Goal: Transaction & Acquisition: Subscribe to service/newsletter

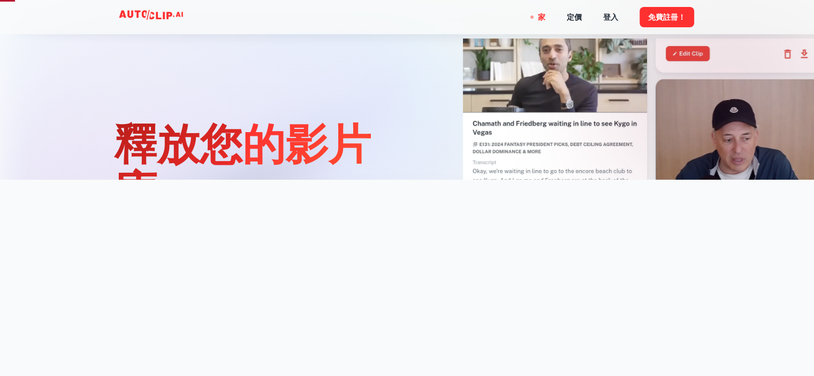
scroll to position [214, 0]
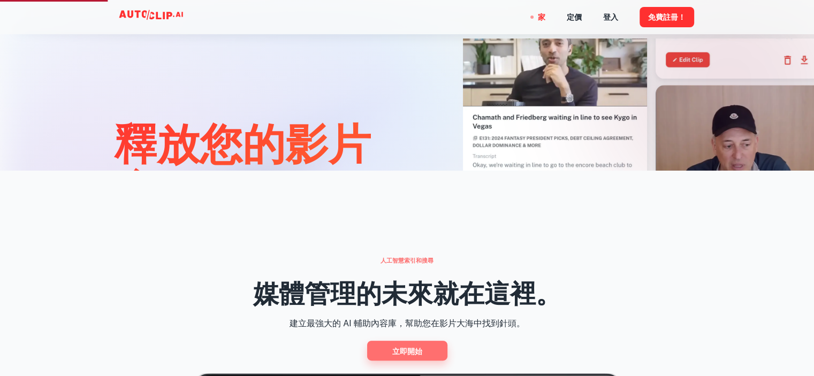
click at [400, 352] on font "立即開始" at bounding box center [407, 351] width 30 height 9
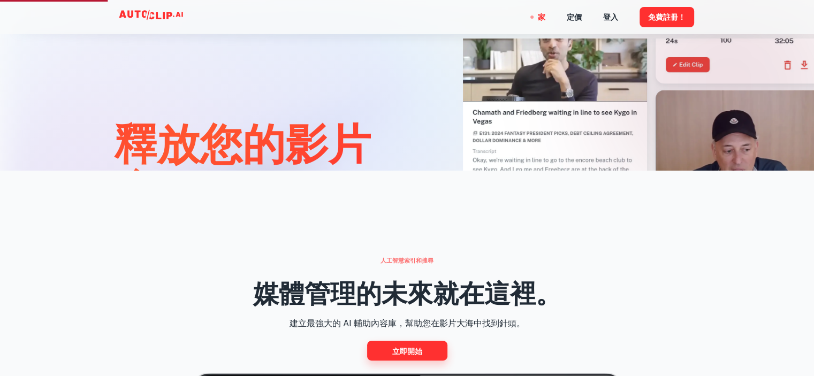
click at [382, 154] on div "釋放您的影片庫。 產生、識別和分享影片中引人入勝的片段的最有效方法。 開始" at bounding box center [221, 145] width 330 height 376
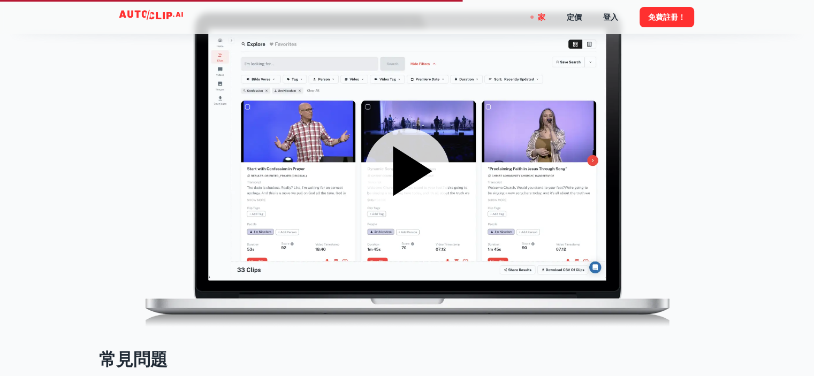
scroll to position [1445, 0]
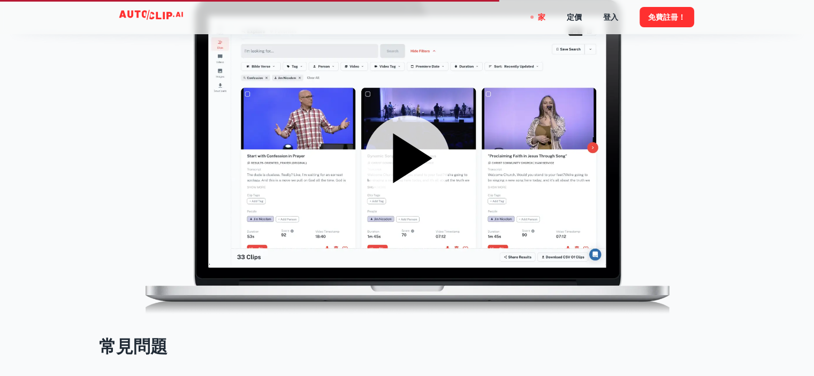
click at [398, 173] on icon at bounding box center [412, 158] width 39 height 50
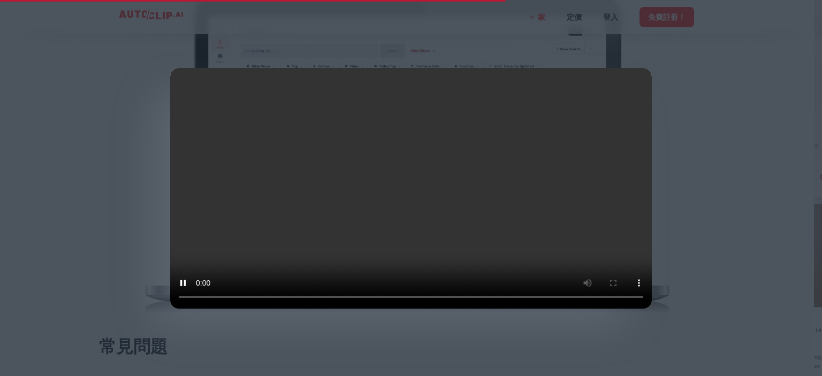
click at [147, 156] on div at bounding box center [411, 188] width 822 height 376
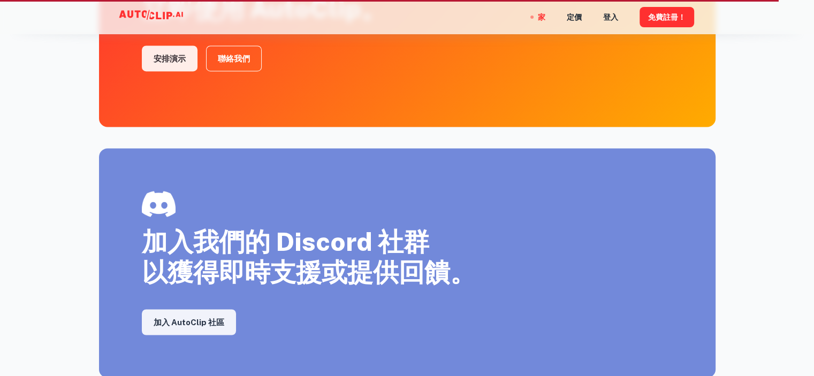
scroll to position [1711, 0]
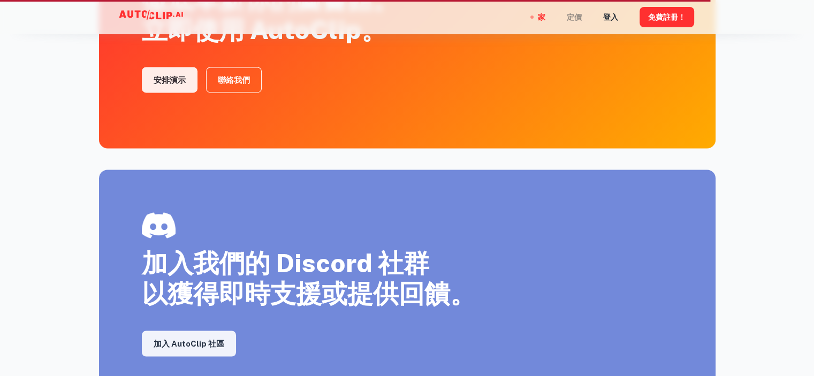
click at [575, 13] on font "定價" at bounding box center [574, 17] width 15 height 9
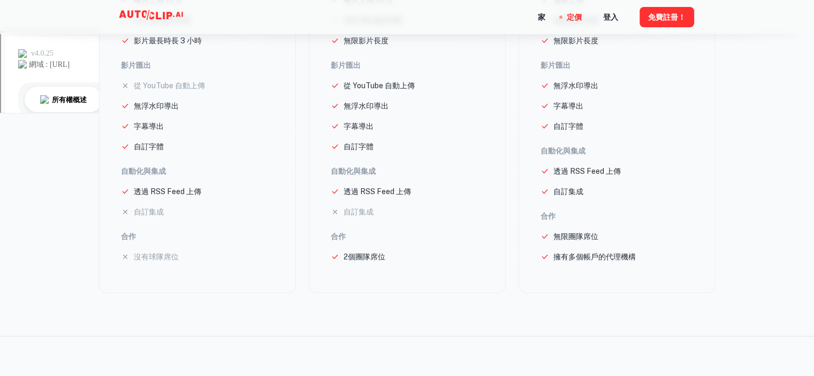
scroll to position [375, 0]
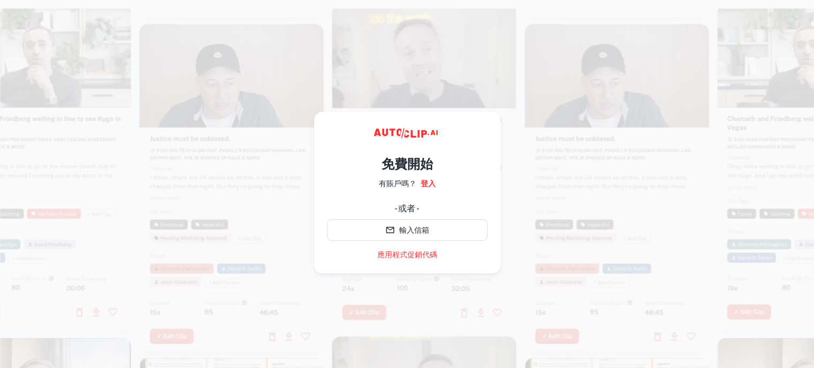
click at [272, 115] on video at bounding box center [232, 70] width 184 height 92
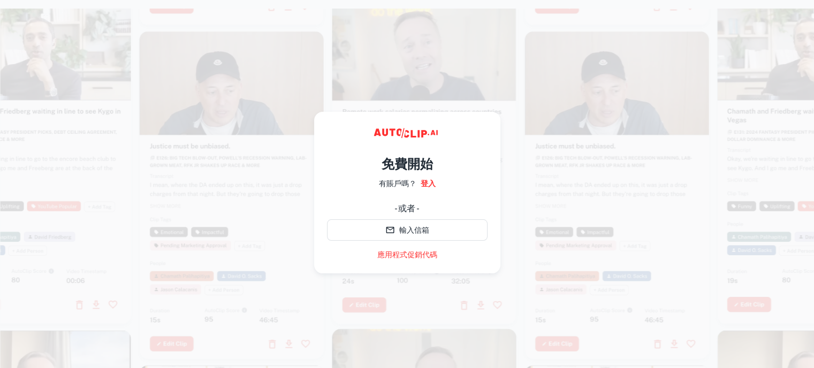
click at [318, 181] on div "免費開始 有賬戶嗎？ 登入 - 或者 - 輸入信箱 應用程式促銷代碼" at bounding box center [407, 193] width 186 height 162
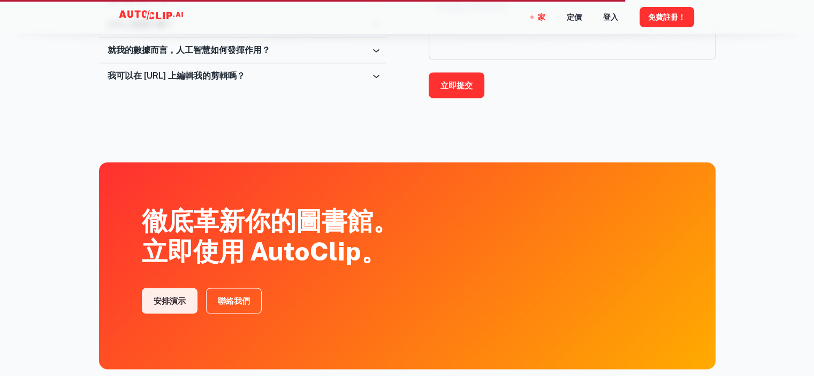
scroll to position [1604, 0]
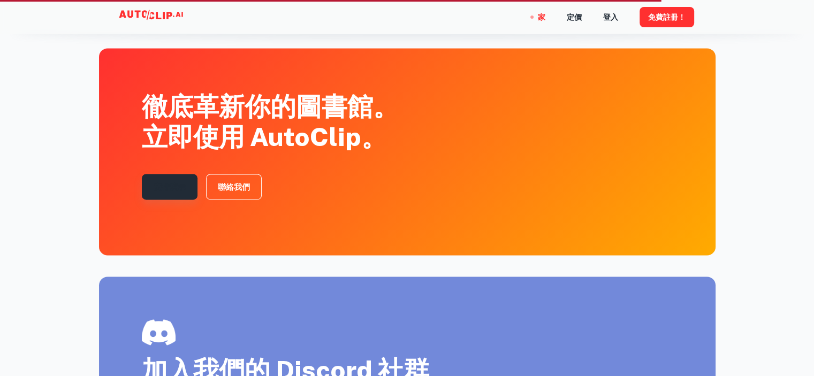
click at [174, 183] on font "安排演示" at bounding box center [170, 186] width 32 height 9
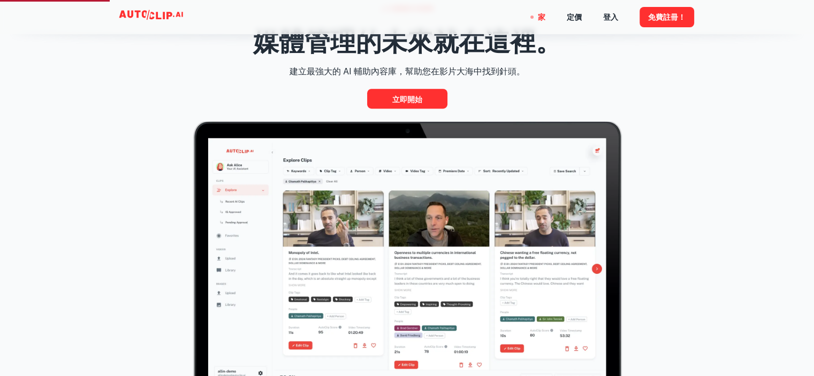
scroll to position [478, 0]
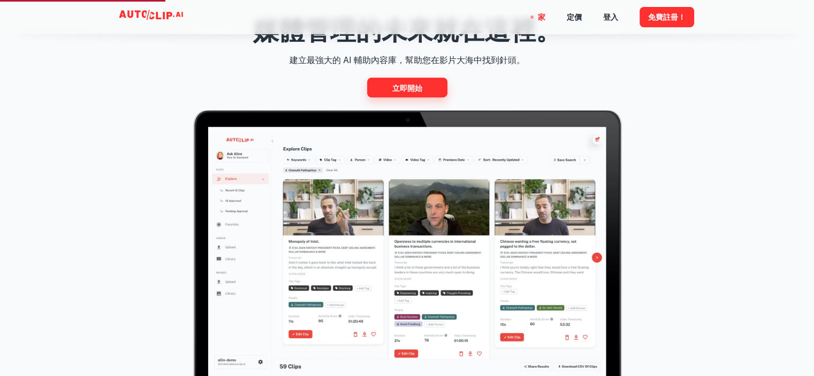
click at [410, 93] on font "立即開始" at bounding box center [407, 87] width 30 height 13
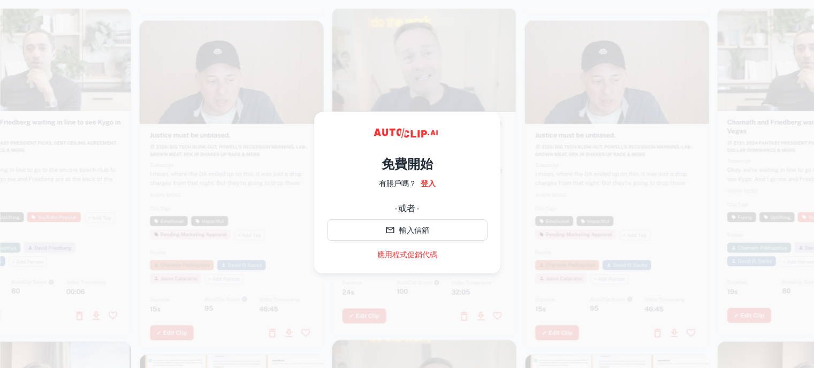
click at [285, 125] on div at bounding box center [232, 184] width 184 height 328
